Goal: Task Accomplishment & Management: Manage account settings

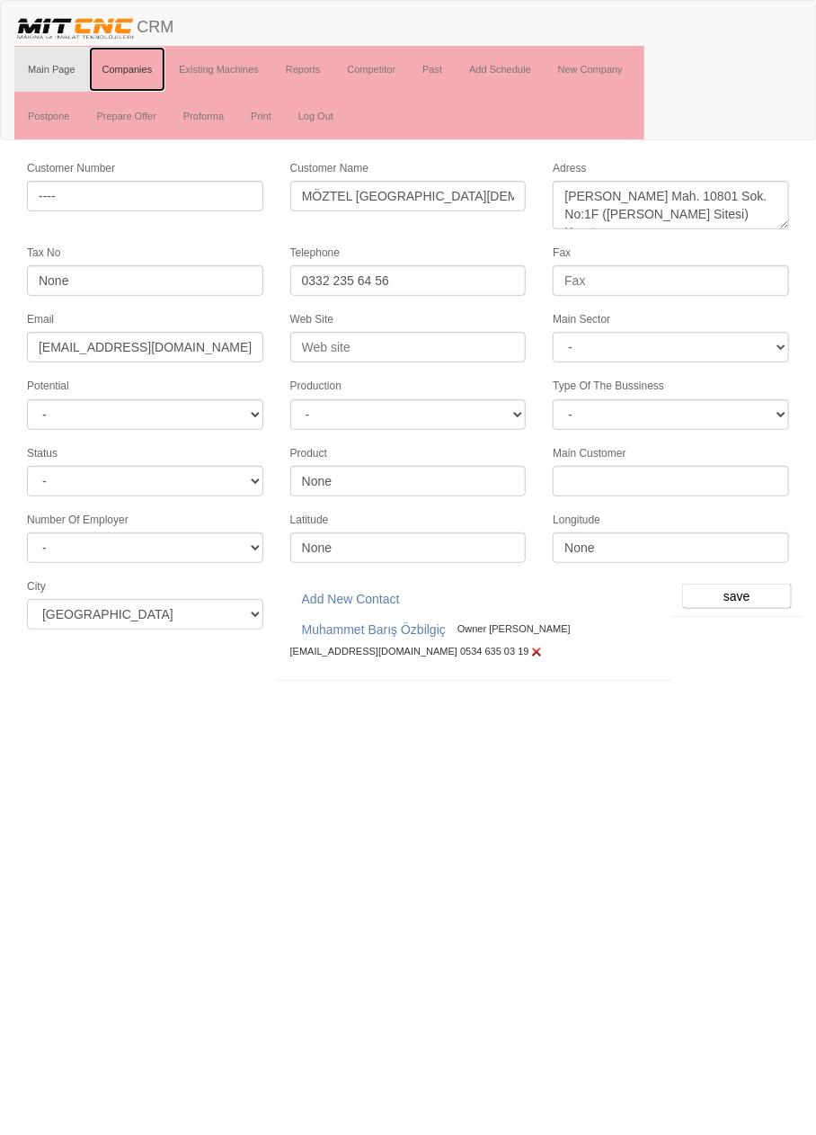
click at [129, 68] on link "Companies" at bounding box center [127, 69] width 77 height 45
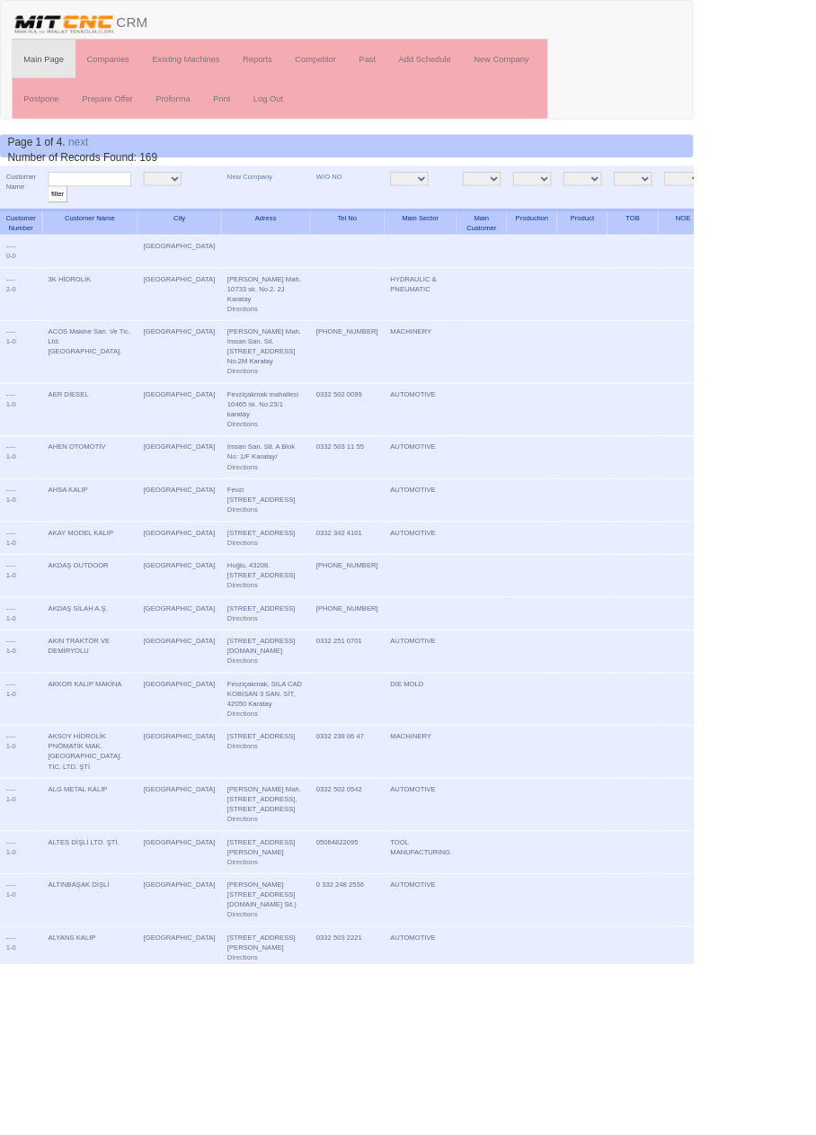
click at [134, 214] on input "text" at bounding box center [106, 210] width 98 height 17
type input "ms"
click at [57, 219] on input "filter" at bounding box center [68, 228] width 22 height 19
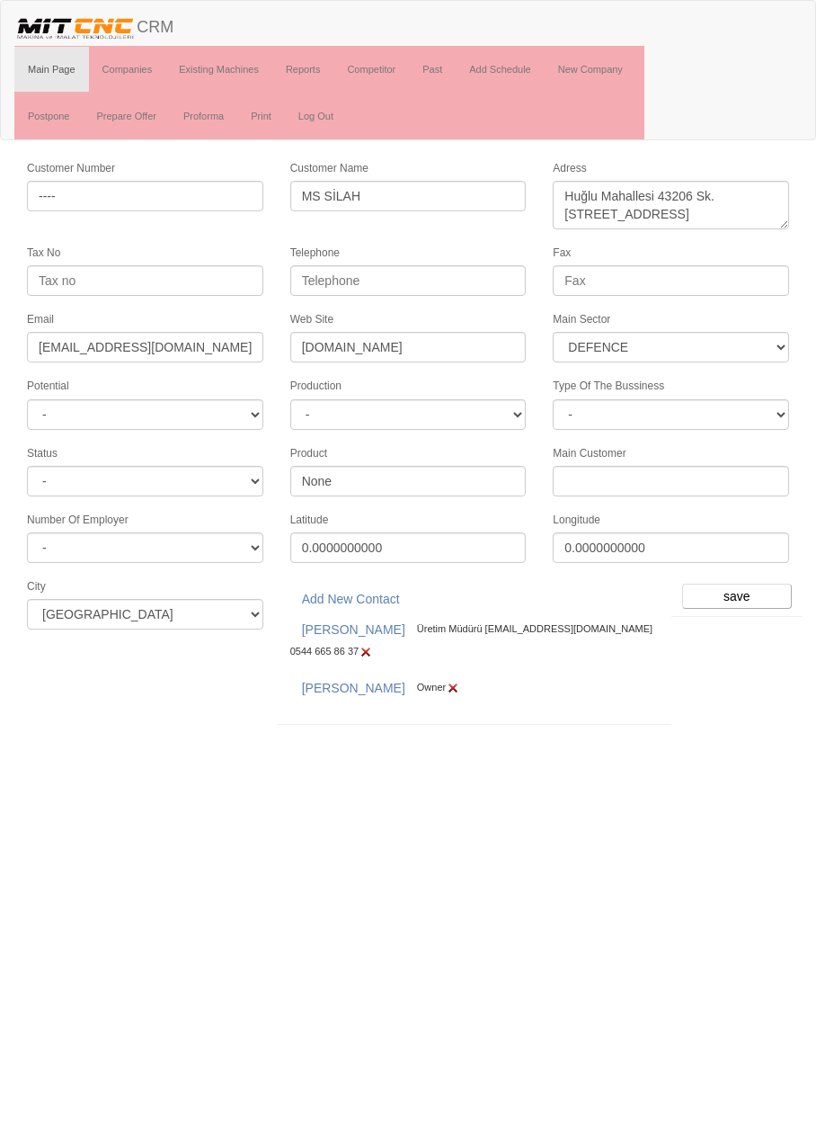
select select "364"
